Goal: Information Seeking & Learning: Learn about a topic

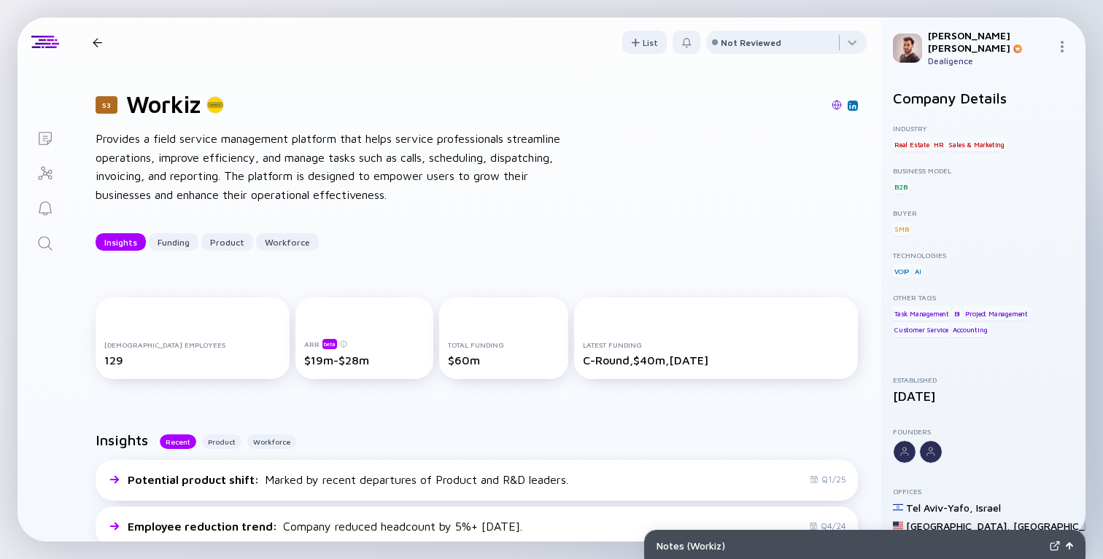
click at [174, 92] on h1 "Workiz" at bounding box center [163, 104] width 74 height 28
copy h1 "Workiz"
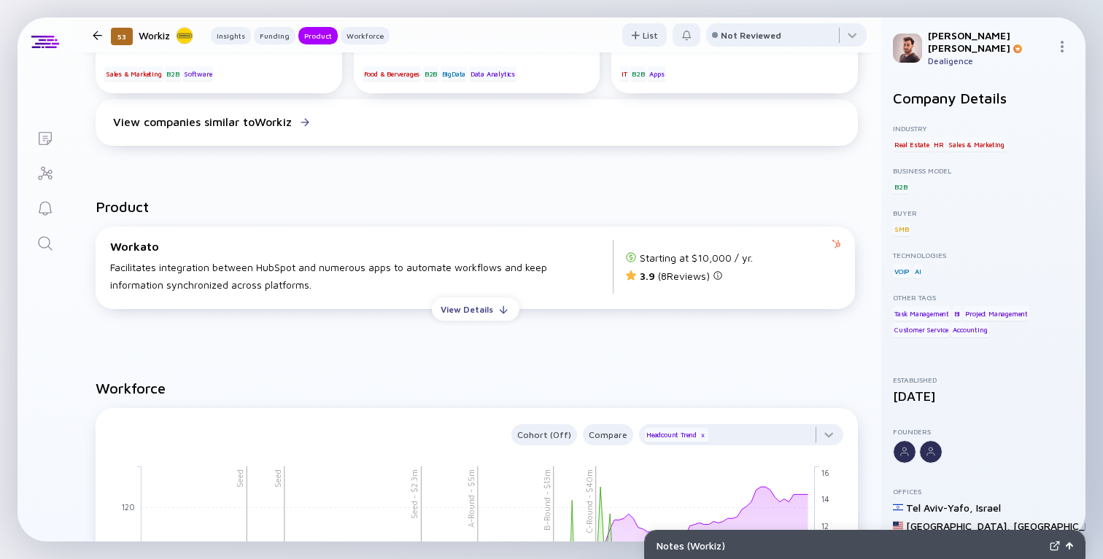
scroll to position [1104, 0]
